Goal: Transaction & Acquisition: Obtain resource

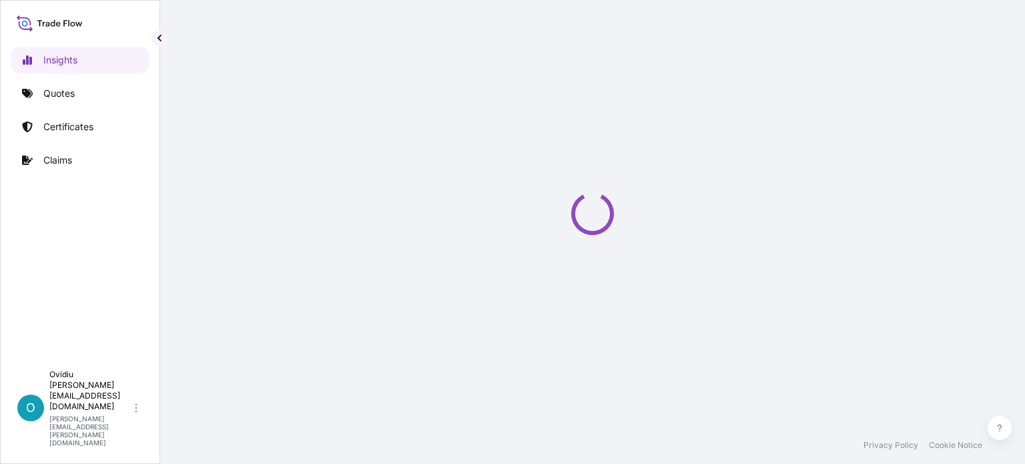
select select "2025"
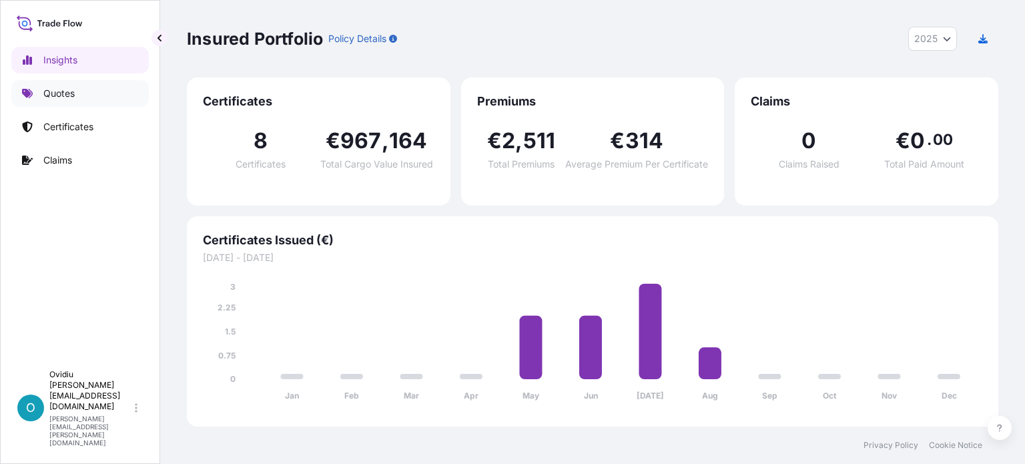
click at [61, 87] on p "Quotes" at bounding box center [58, 93] width 31 height 13
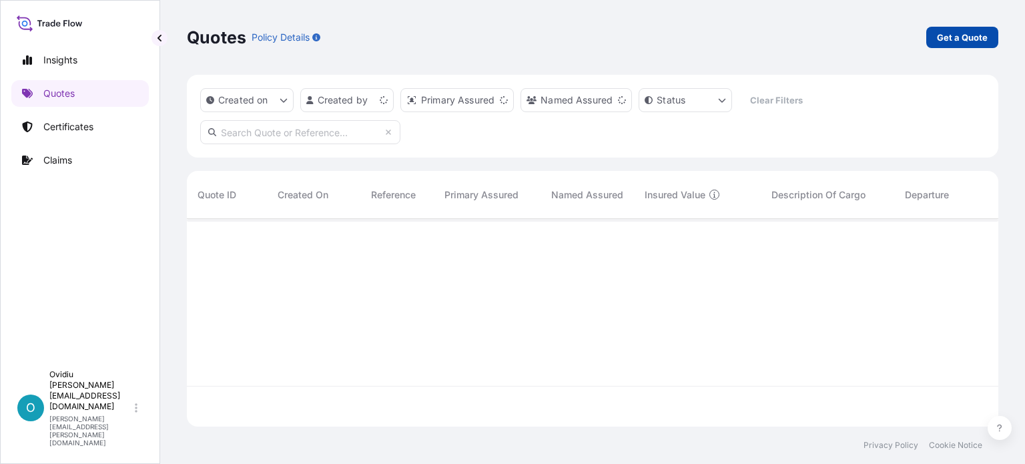
scroll to position [205, 801]
click at [961, 37] on p "Get a Quote" at bounding box center [962, 37] width 51 height 13
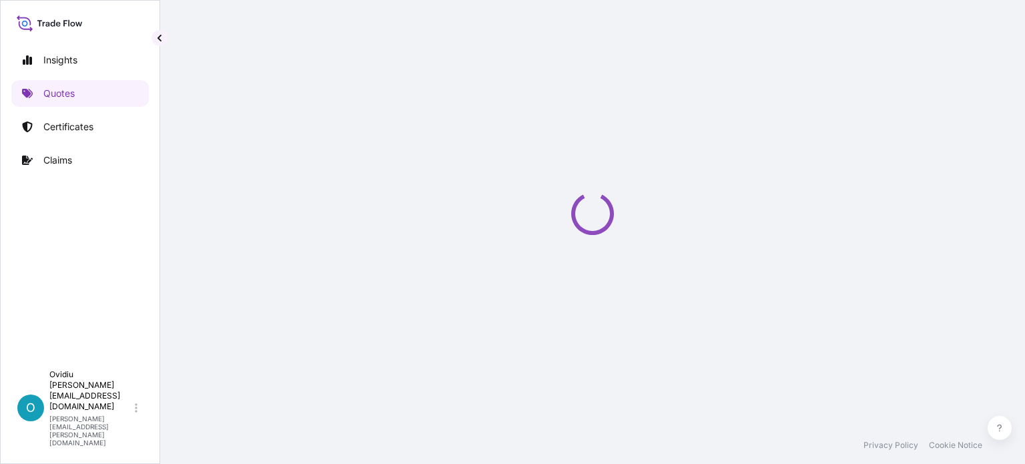
select select "Sea"
select select "21"
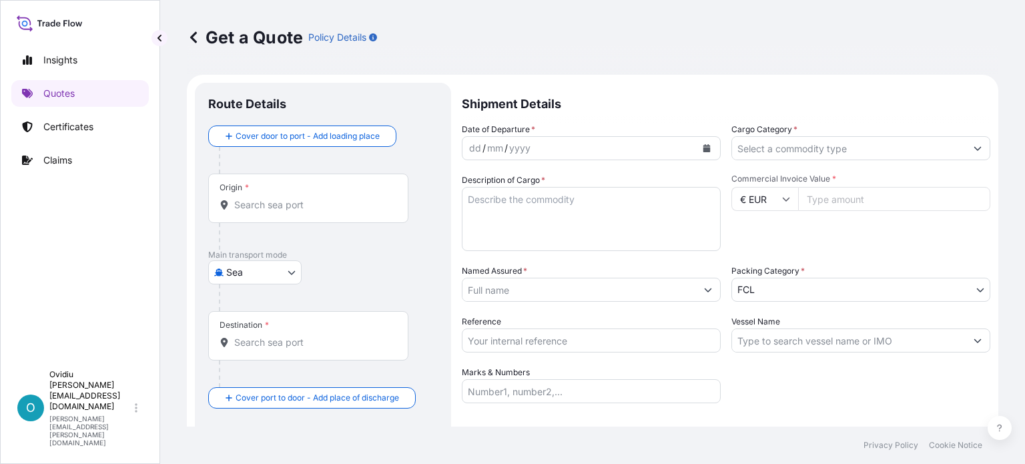
scroll to position [21, 0]
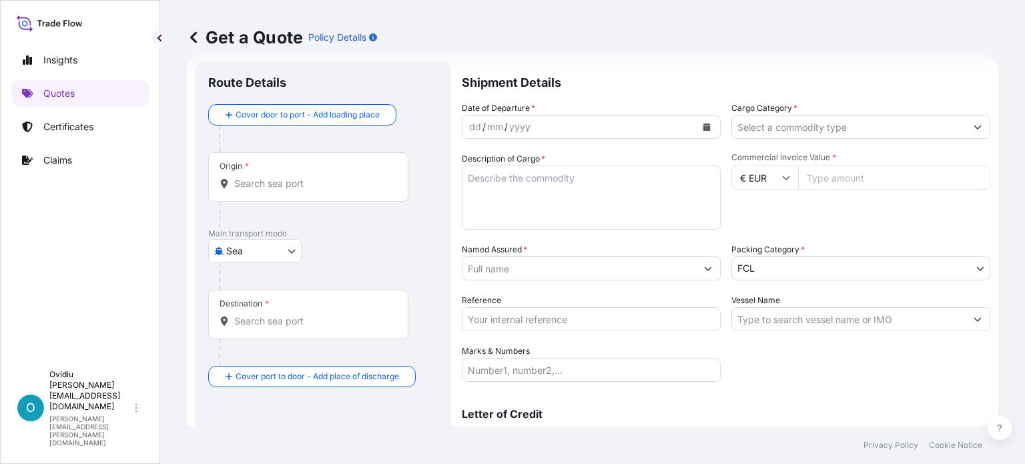
click at [301, 184] on input "Origin *" at bounding box center [312, 183] width 157 height 13
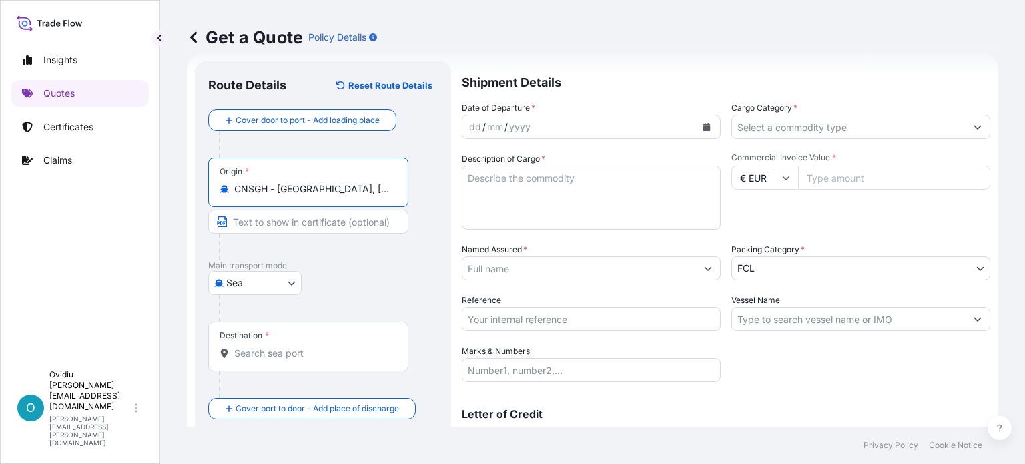
type input "CNSGH - [GEOGRAPHIC_DATA], [GEOGRAPHIC_DATA]"
click at [288, 360] on div "Destination *" at bounding box center [308, 346] width 200 height 49
click at [288, 360] on input "Destination *" at bounding box center [312, 352] width 157 height 13
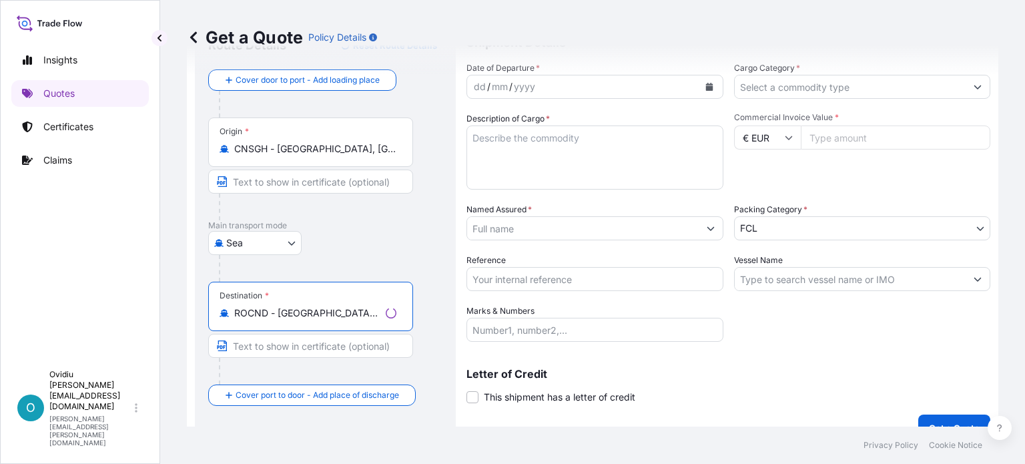
scroll to position [83, 0]
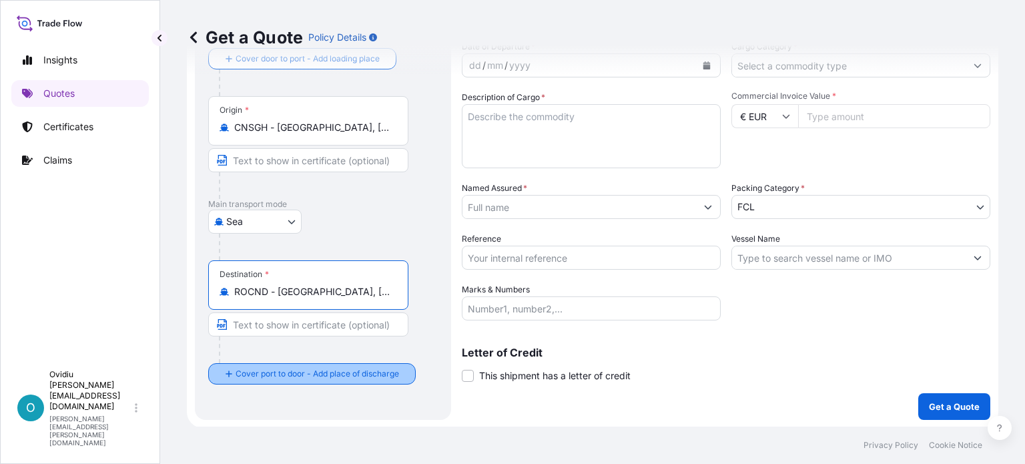
type input "ROCND - [GEOGRAPHIC_DATA], [GEOGRAPHIC_DATA]"
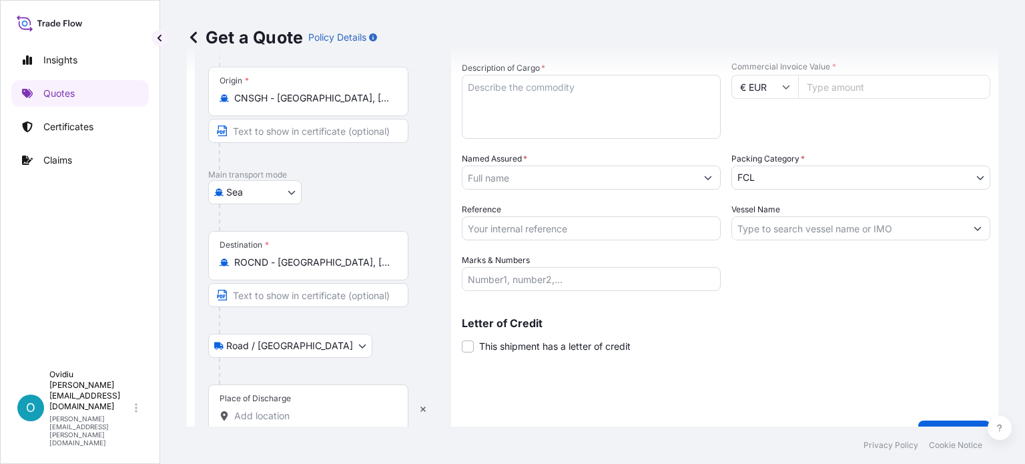
scroll to position [139, 0]
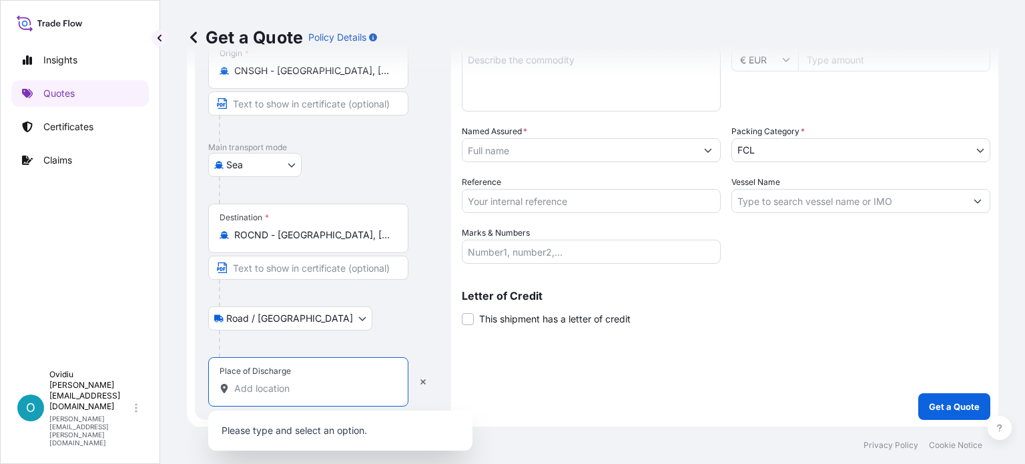
click at [274, 386] on input "Place of Discharge" at bounding box center [312, 388] width 157 height 13
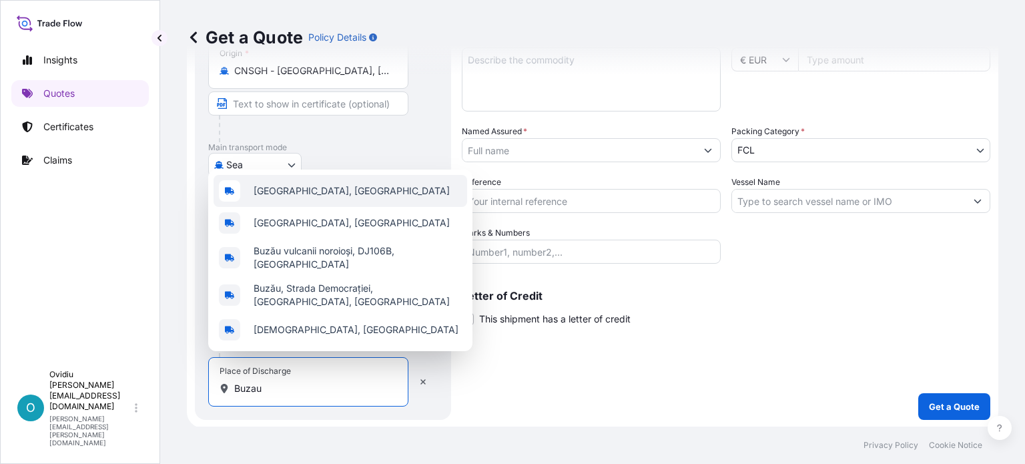
click at [296, 198] on span "[GEOGRAPHIC_DATA], [GEOGRAPHIC_DATA]" at bounding box center [352, 190] width 196 height 13
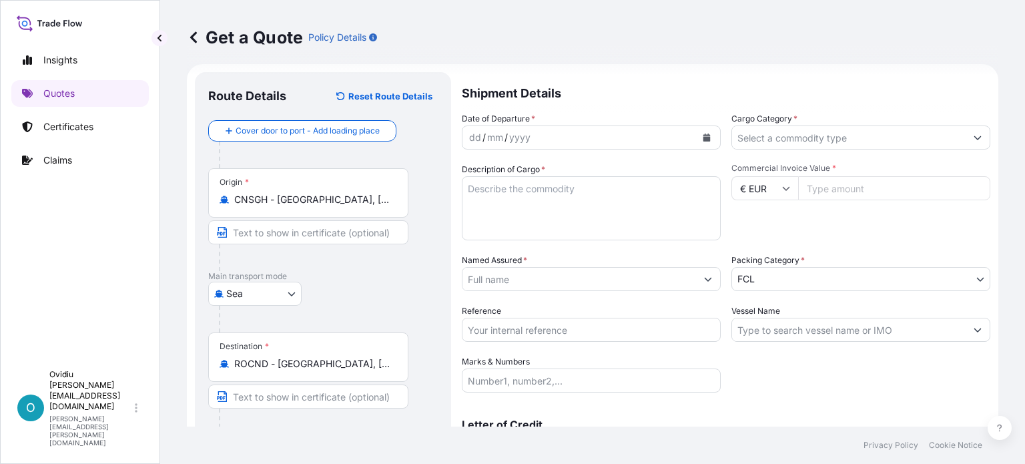
scroll to position [0, 0]
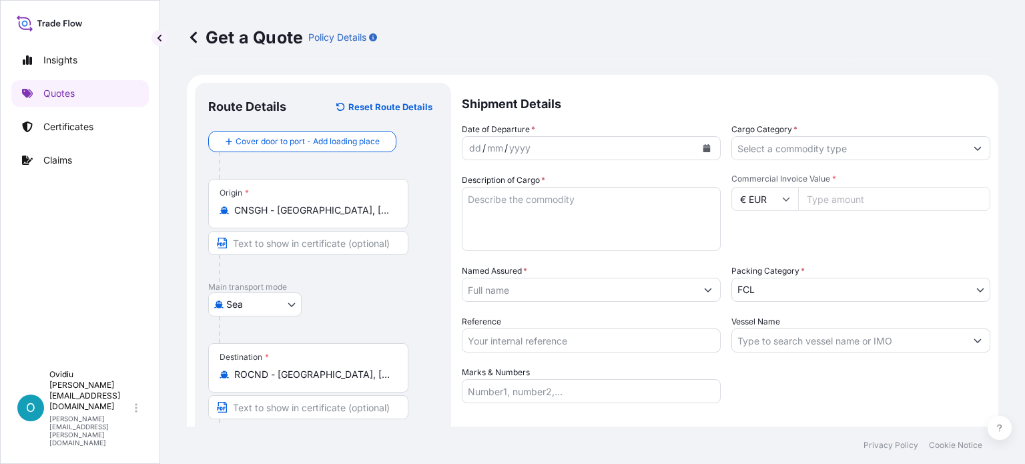
type input "[GEOGRAPHIC_DATA], [GEOGRAPHIC_DATA]"
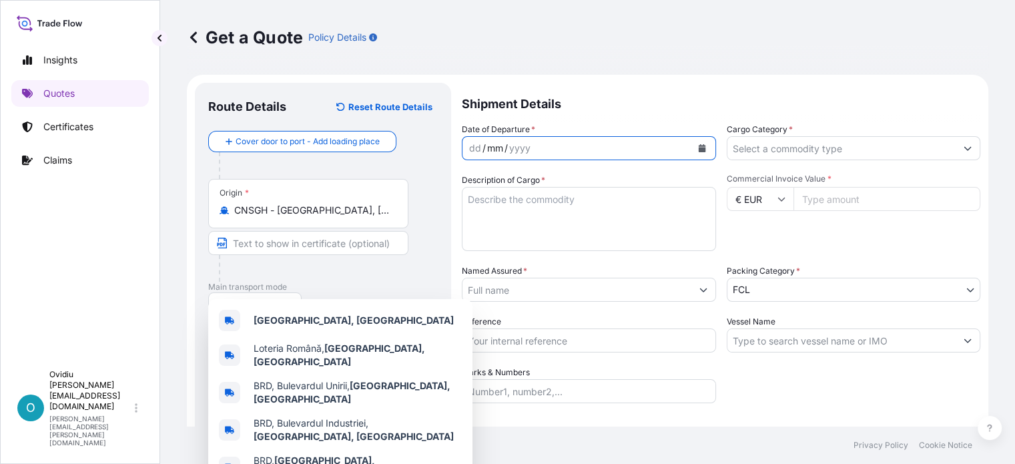
click at [503, 143] on div "mm" at bounding box center [495, 148] width 19 height 16
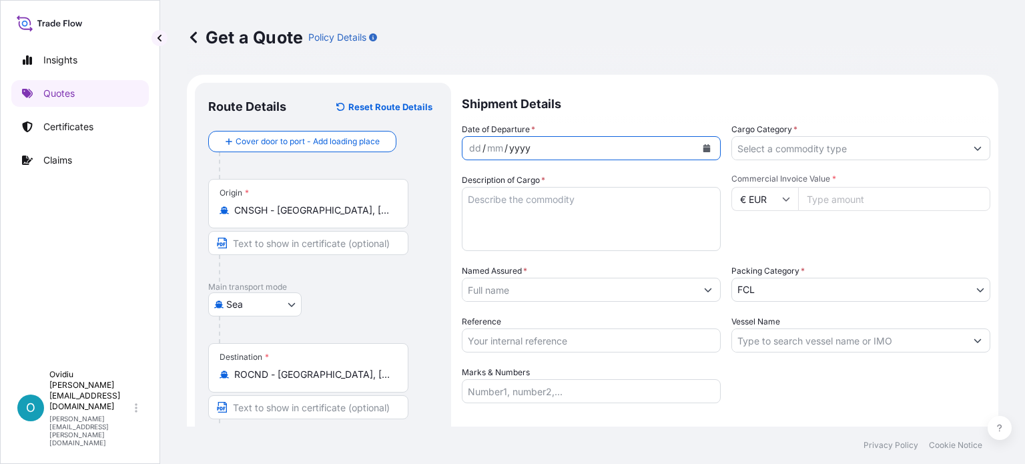
click at [518, 149] on div "yyyy" at bounding box center [520, 148] width 24 height 16
click at [478, 143] on div "dd" at bounding box center [475, 148] width 15 height 16
click at [703, 149] on icon "Calendar" at bounding box center [706, 148] width 7 height 8
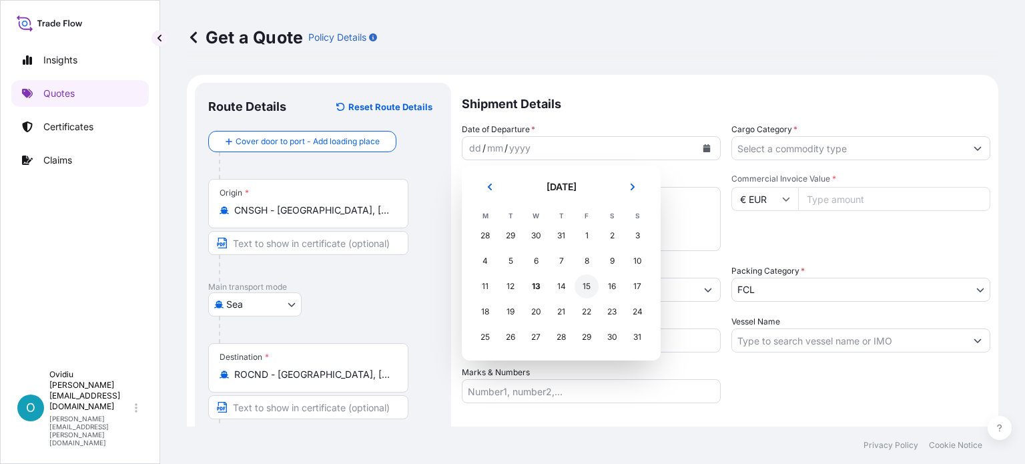
click at [589, 288] on div "15" at bounding box center [587, 286] width 24 height 24
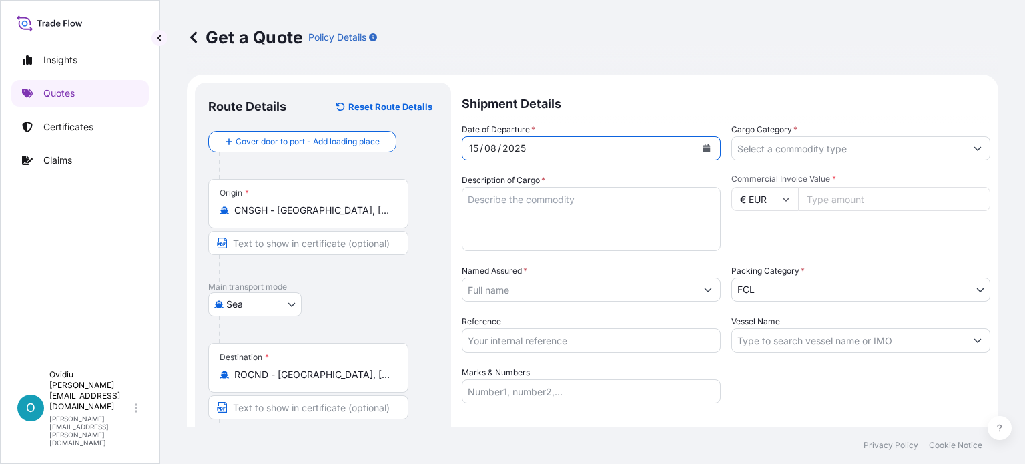
click at [855, 151] on input "Cargo Category *" at bounding box center [849, 148] width 234 height 24
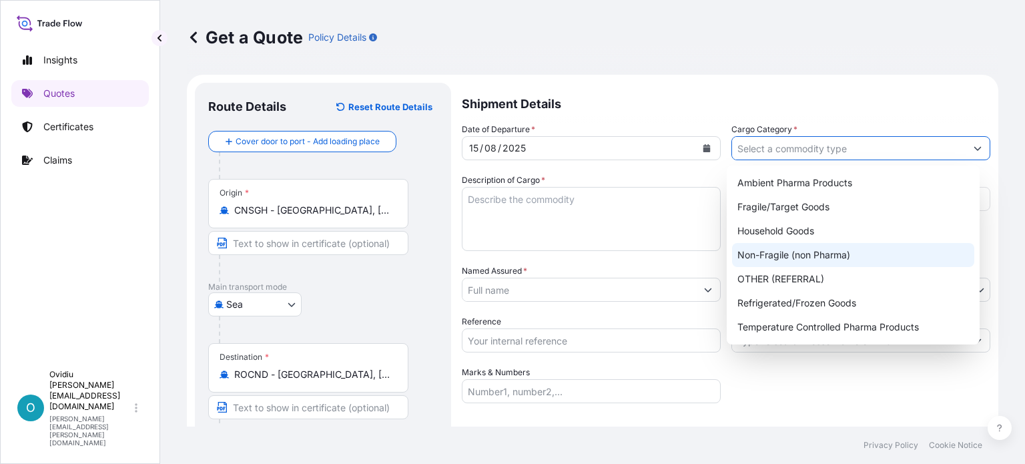
click at [817, 254] on div "Non-Fragile (non Pharma)" at bounding box center [853, 255] width 242 height 24
type input "Non-Fragile (non Pharma)"
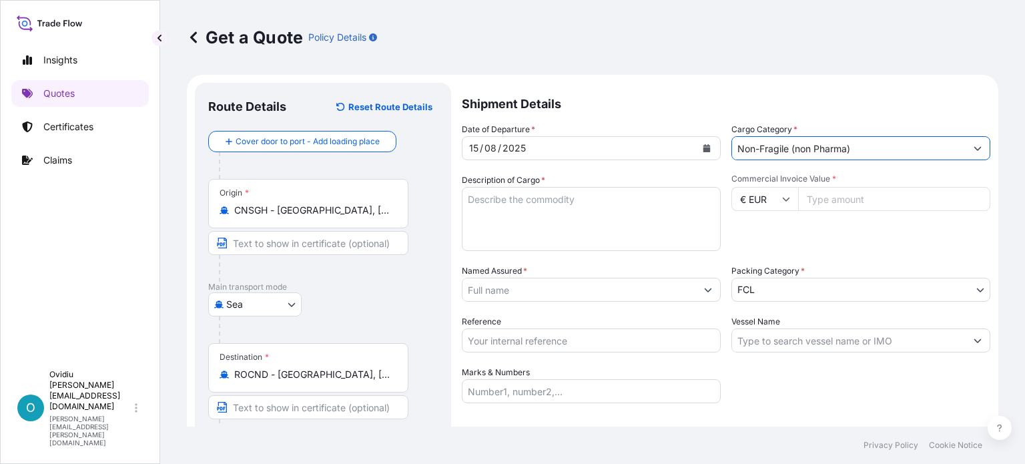
click at [579, 200] on textarea "Description of Cargo *" at bounding box center [591, 219] width 259 height 64
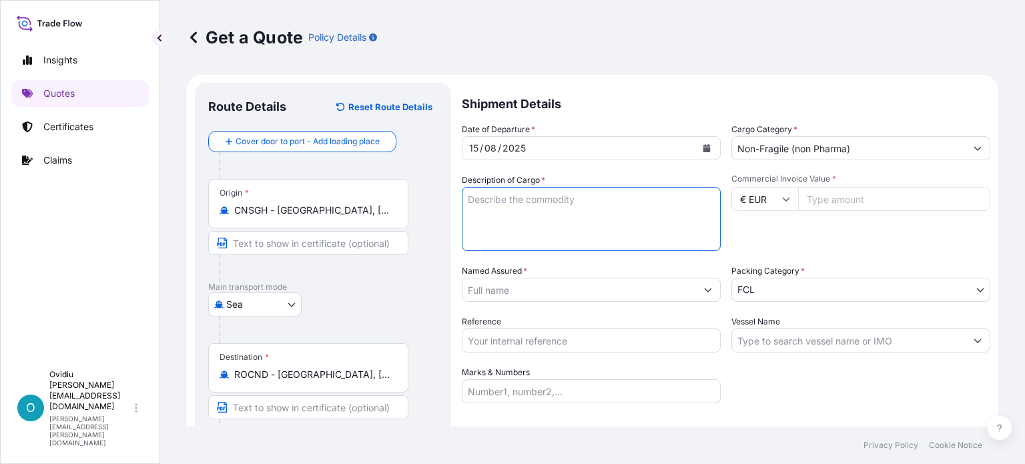
click at [518, 206] on textarea "Description of Cargo *" at bounding box center [591, 219] width 259 height 64
paste textarea "CERAMIC WELDING BACKING"
type textarea "CERAMIC WELDING BACKING"
click at [848, 195] on input "Commercial Invoice Value *" at bounding box center [894, 199] width 192 height 24
type input "33433.63"
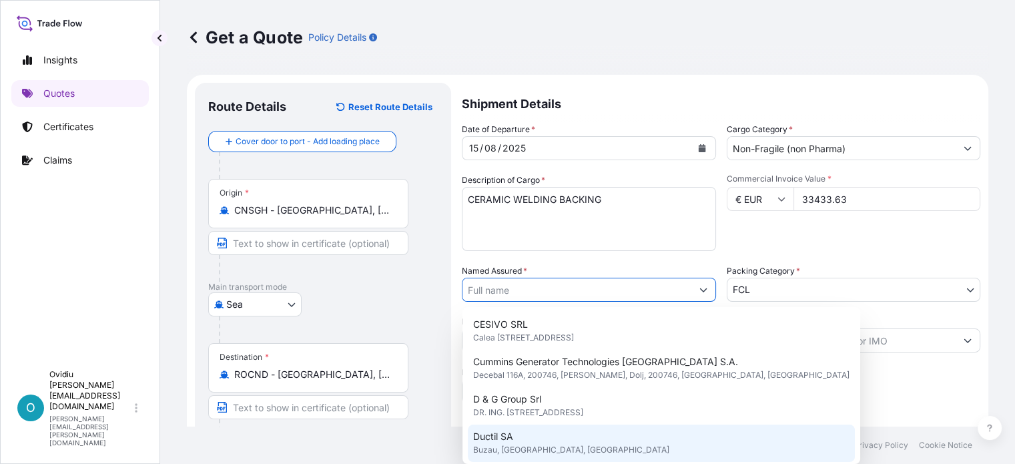
click at [510, 435] on span "Ductil SA" at bounding box center [493, 436] width 40 height 13
type input "Ductil SA"
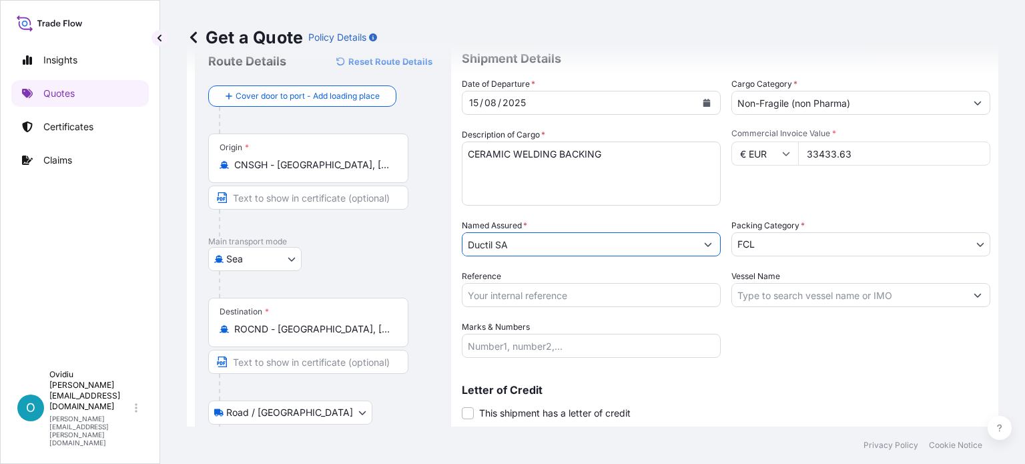
scroll to position [67, 0]
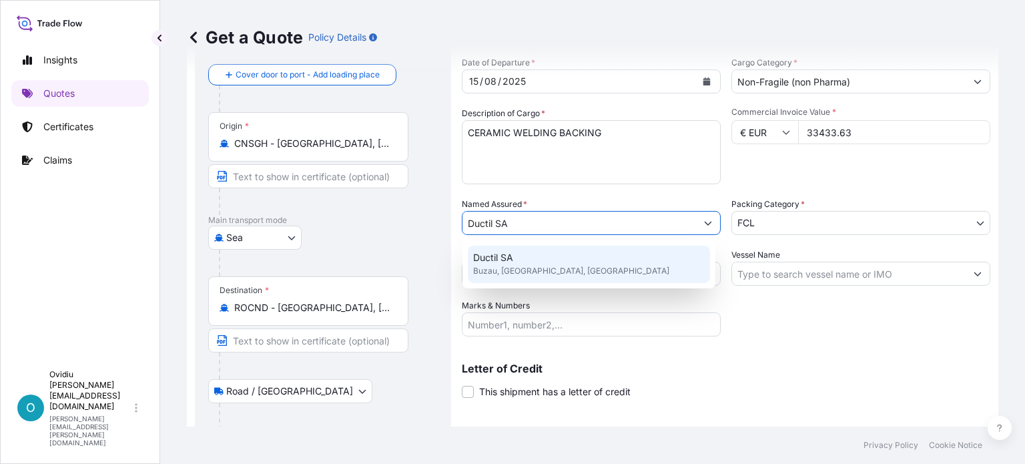
click at [804, 338] on div "Shipment Details Date of Departure * [DATE] Cargo Category * Non-Fragile (non P…" at bounding box center [726, 267] width 528 height 503
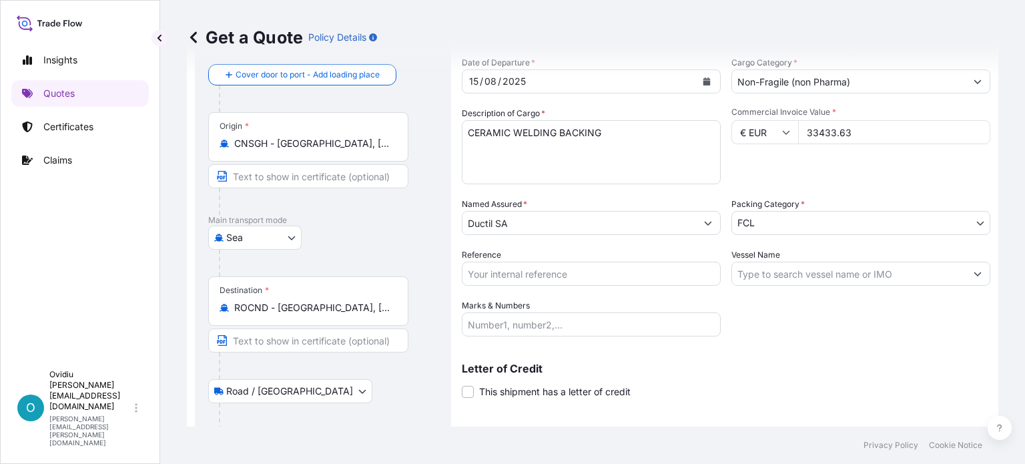
click at [509, 276] on input "Reference" at bounding box center [591, 274] width 259 height 24
paste input "231SI049"
type input "231SI049"
click at [774, 274] on input "Vessel Name" at bounding box center [849, 274] width 234 height 24
paste input "MSC [PERSON_NAME]"
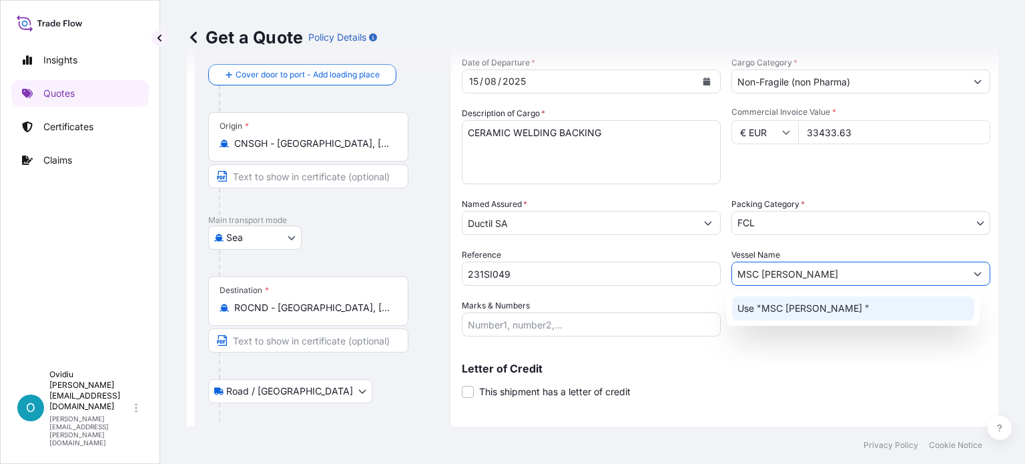
click at [779, 306] on p "Use "MSC [PERSON_NAME] "" at bounding box center [803, 308] width 132 height 13
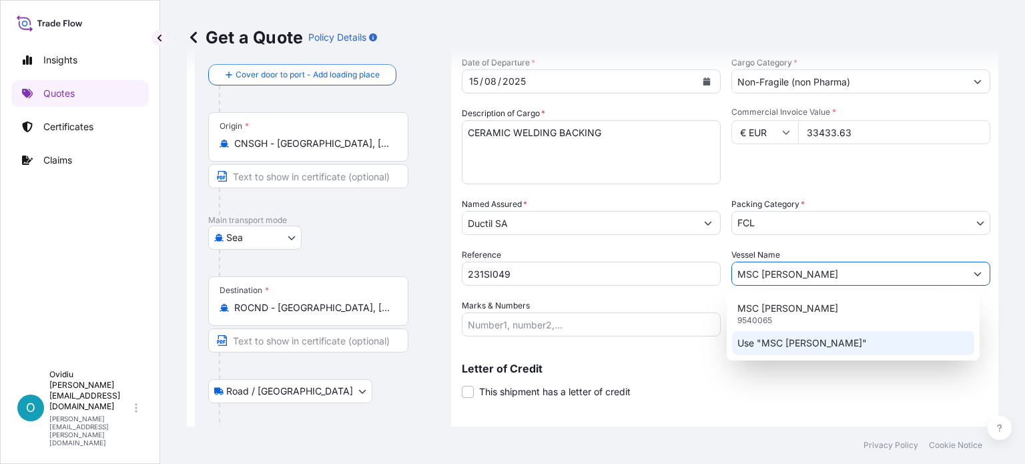
click at [833, 338] on div "Use "MSC [PERSON_NAME]"" at bounding box center [853, 343] width 242 height 24
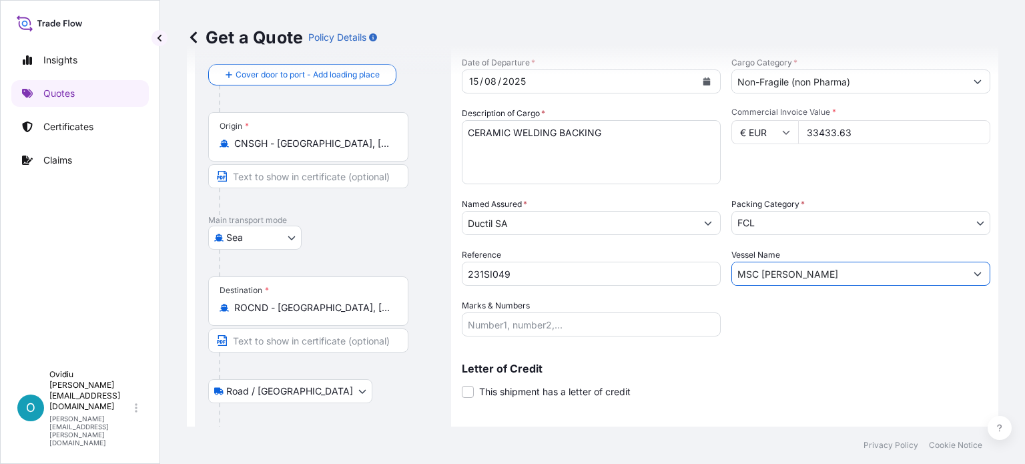
click at [804, 282] on input "MSC [PERSON_NAME]" at bounding box center [849, 274] width 234 height 24
click at [801, 274] on input "MSC [PERSON_NAME]" at bounding box center [849, 274] width 234 height 24
click at [974, 275] on icon "Show suggestions" at bounding box center [978, 274] width 8 height 8
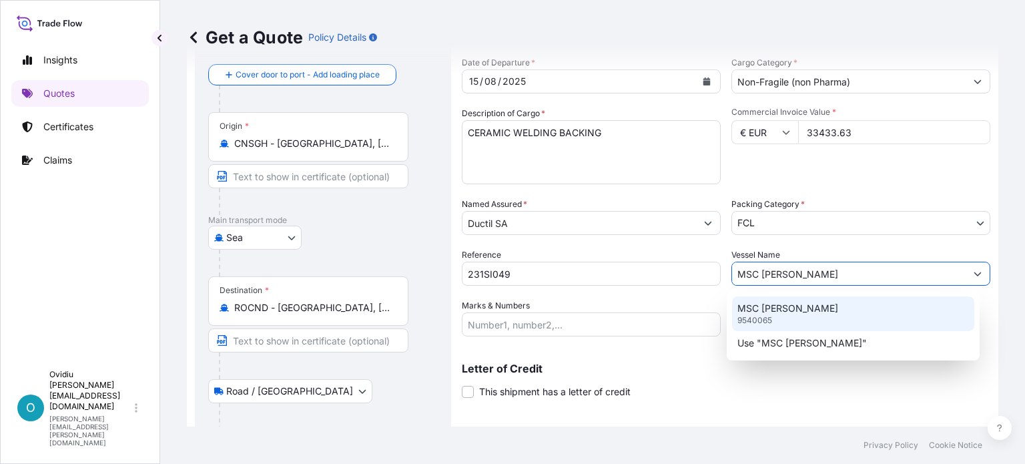
click at [775, 312] on p "MSC [PERSON_NAME]" at bounding box center [787, 308] width 101 height 13
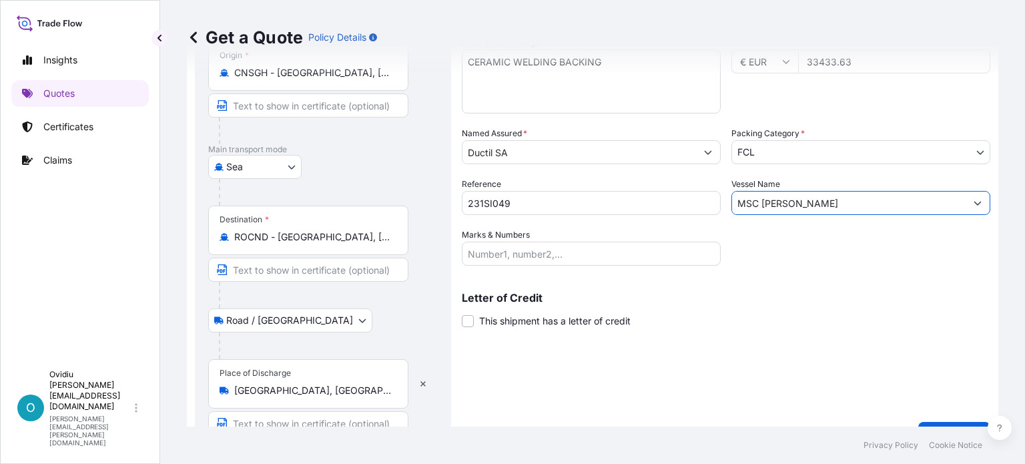
scroll to position [166, 0]
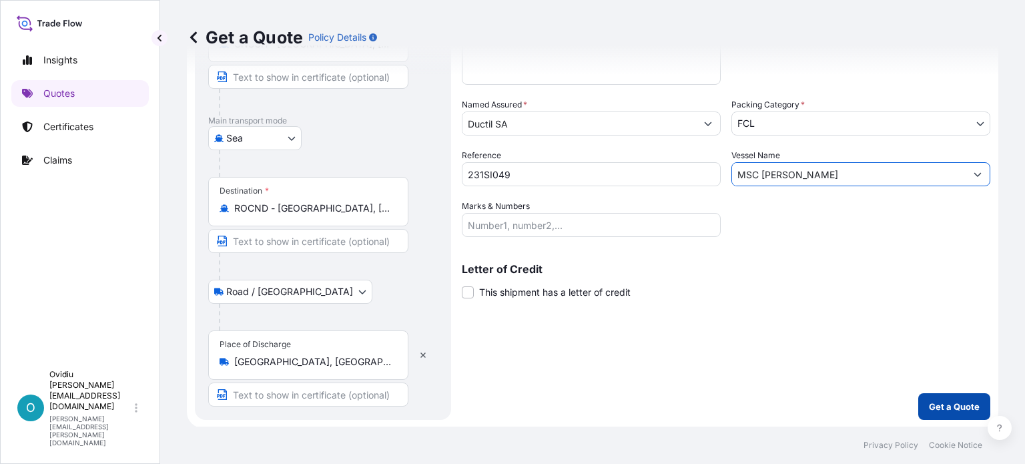
type input "MSC [PERSON_NAME]"
click at [958, 406] on p "Get a Quote" at bounding box center [954, 406] width 51 height 13
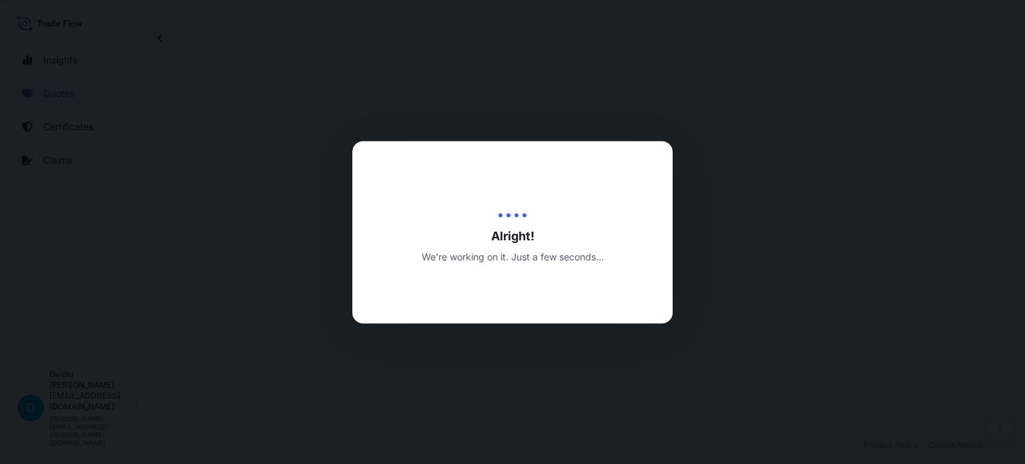
select select "Sea"
select select "Road / [GEOGRAPHIC_DATA]"
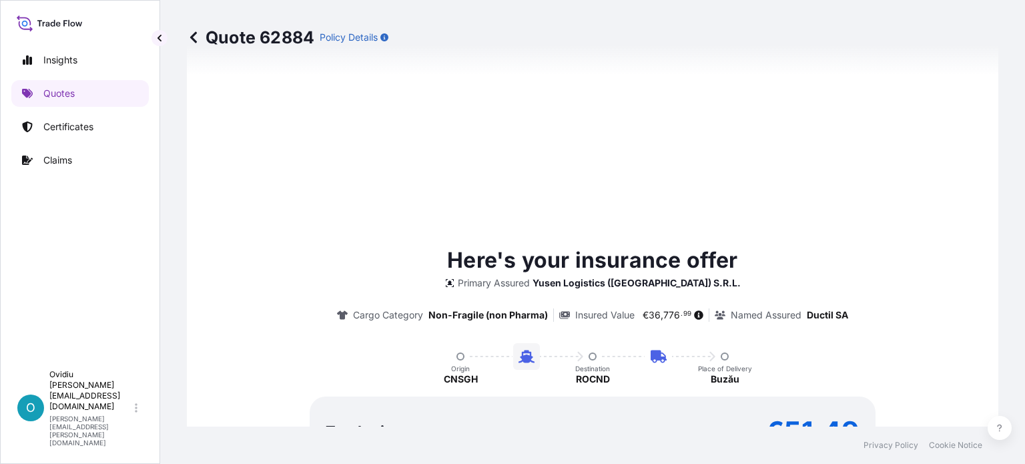
scroll to position [734, 0]
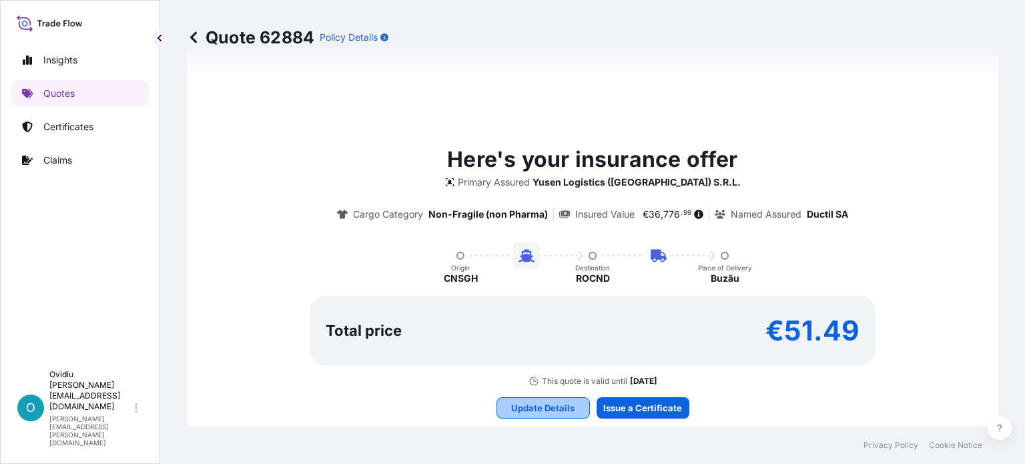
click at [569, 402] on button "Update Details" at bounding box center [542, 407] width 93 height 21
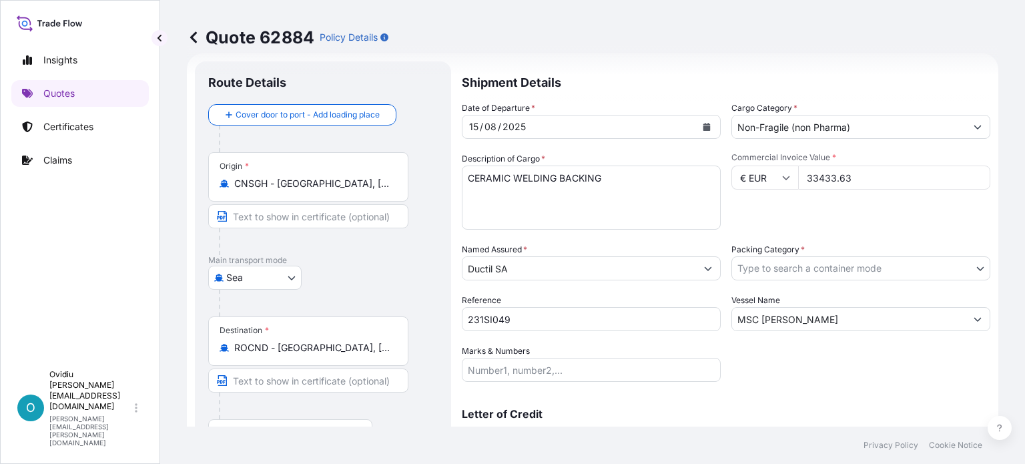
scroll to position [21, 0]
drag, startPoint x: 812, startPoint y: 175, endPoint x: 937, endPoint y: 176, distance: 124.8
click at [939, 176] on input "33433.63" at bounding box center [894, 177] width 192 height 24
type input "33771.34"
click at [916, 268] on body "Insights Quotes Certificates Claims O Ovidiu [EMAIL_ADDRESS][DOMAIN_NAME] [DOMA…" at bounding box center [512, 232] width 1025 height 464
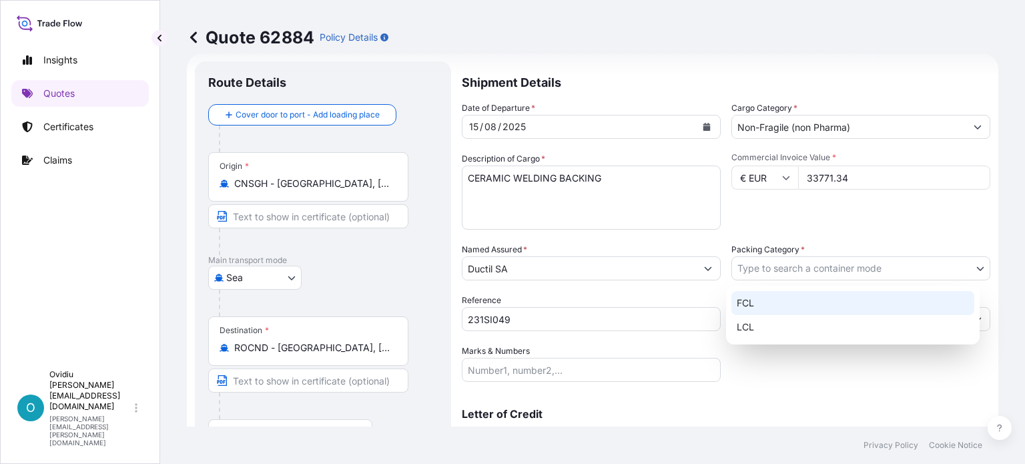
click at [767, 301] on div "FCL" at bounding box center [852, 303] width 243 height 24
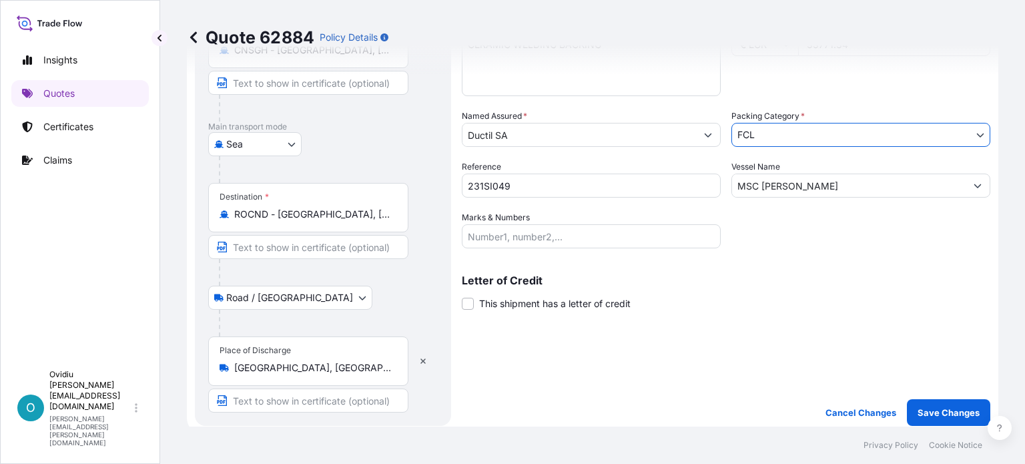
scroll to position [222, 0]
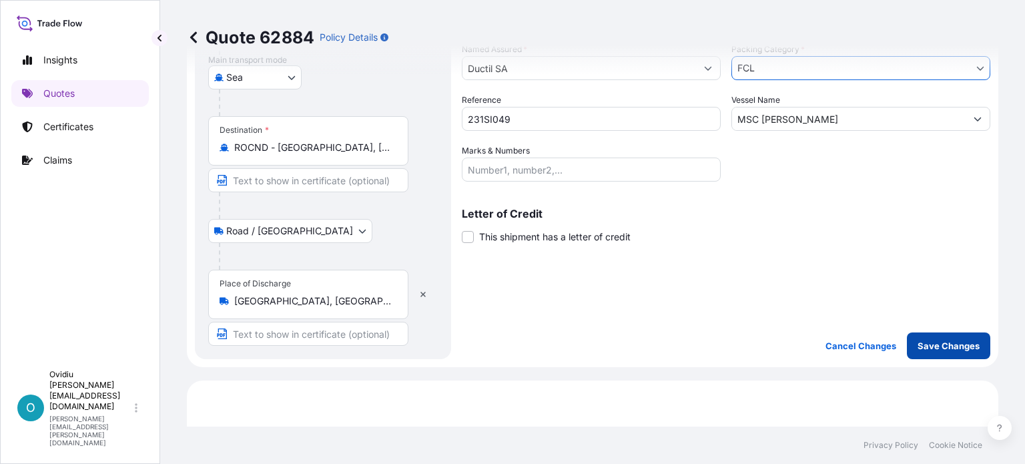
click at [939, 346] on p "Save Changes" at bounding box center [949, 345] width 62 height 13
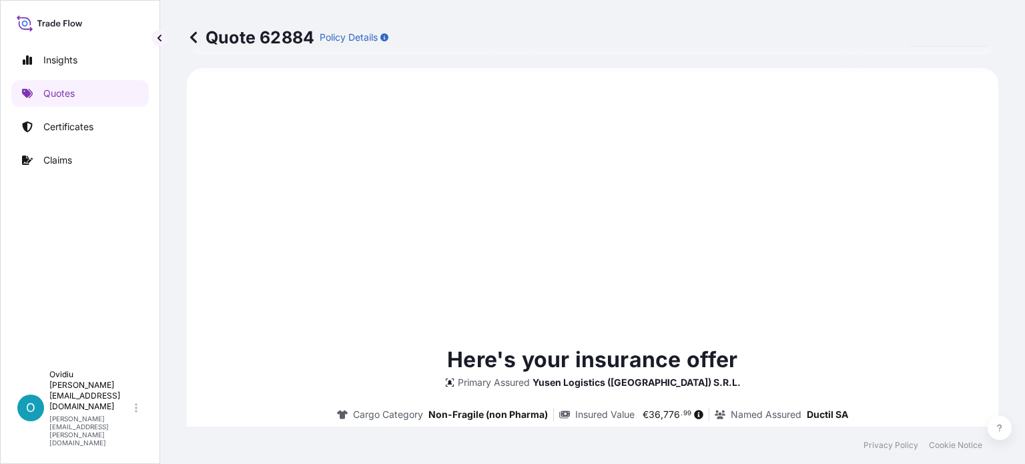
select select "Sea"
select select "Road / [GEOGRAPHIC_DATA]"
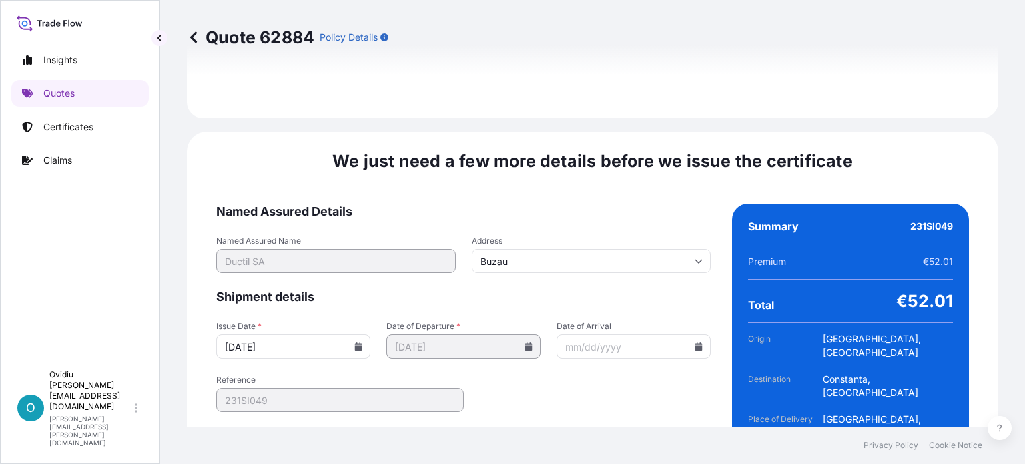
scroll to position [1710, 0]
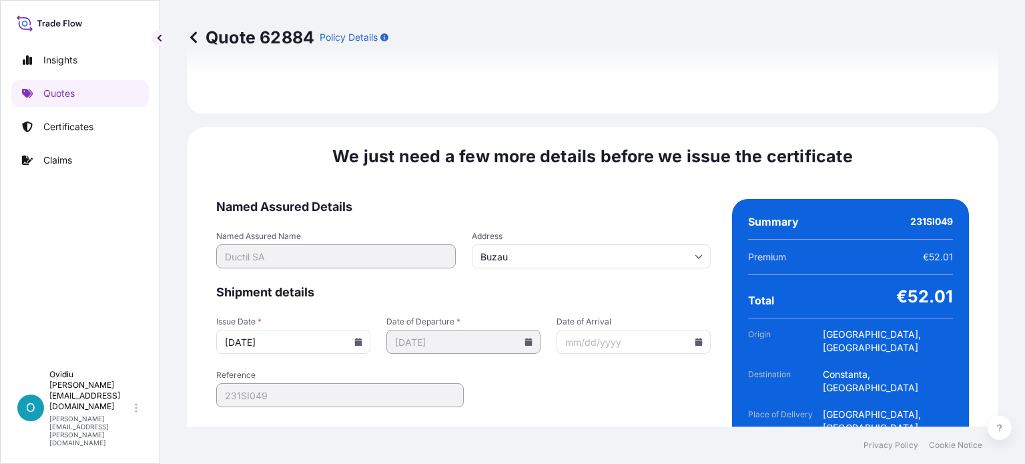
click at [248, 330] on input "[DATE]" at bounding box center [293, 342] width 154 height 24
click at [523, 381] on form "Named Assured Details Named Assured Name [PERSON_NAME] SA Address Buzau Shipmen…" at bounding box center [463, 345] width 494 height 292
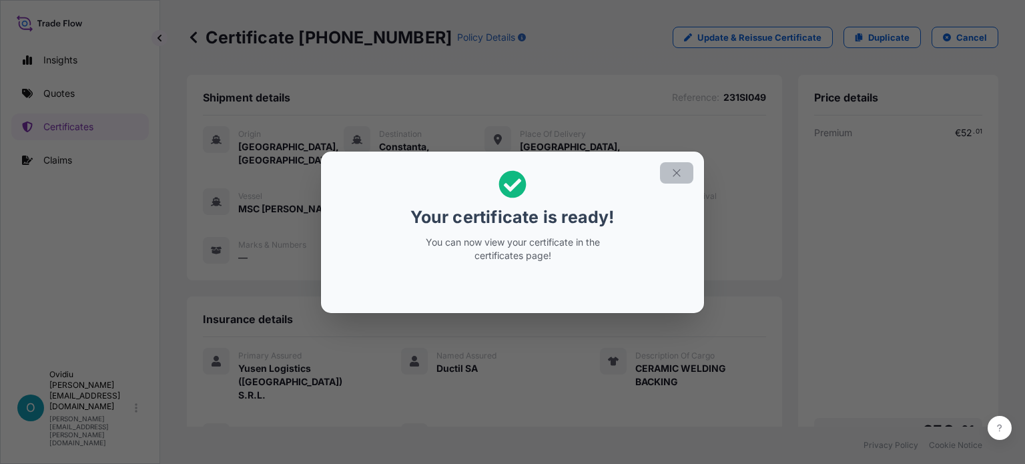
click at [678, 170] on icon "button" at bounding box center [677, 173] width 12 height 12
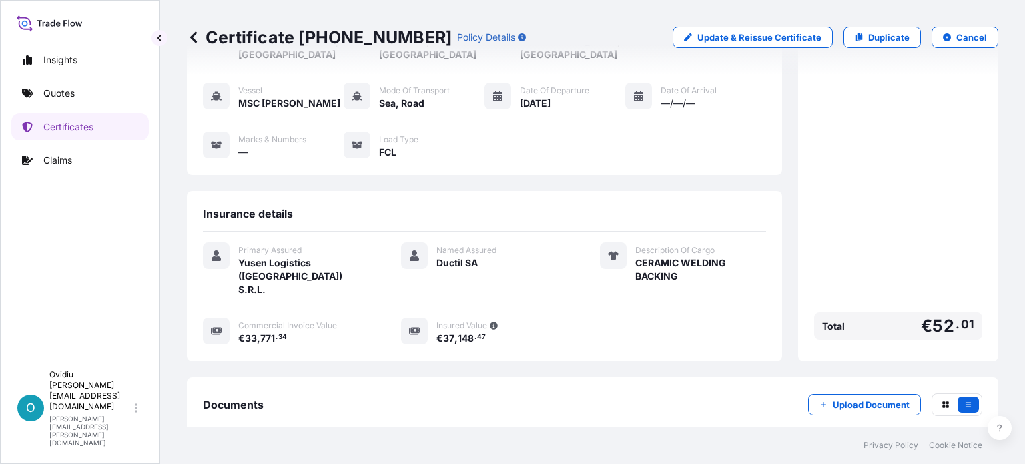
scroll to position [232, 0]
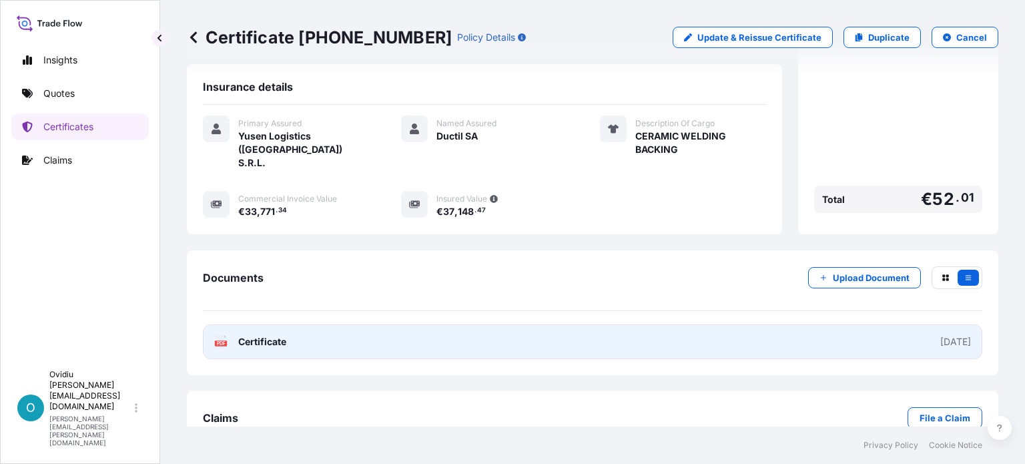
click at [753, 324] on link "PDF Certificate [DATE]" at bounding box center [592, 341] width 779 height 35
